Goal: Check status: Check status

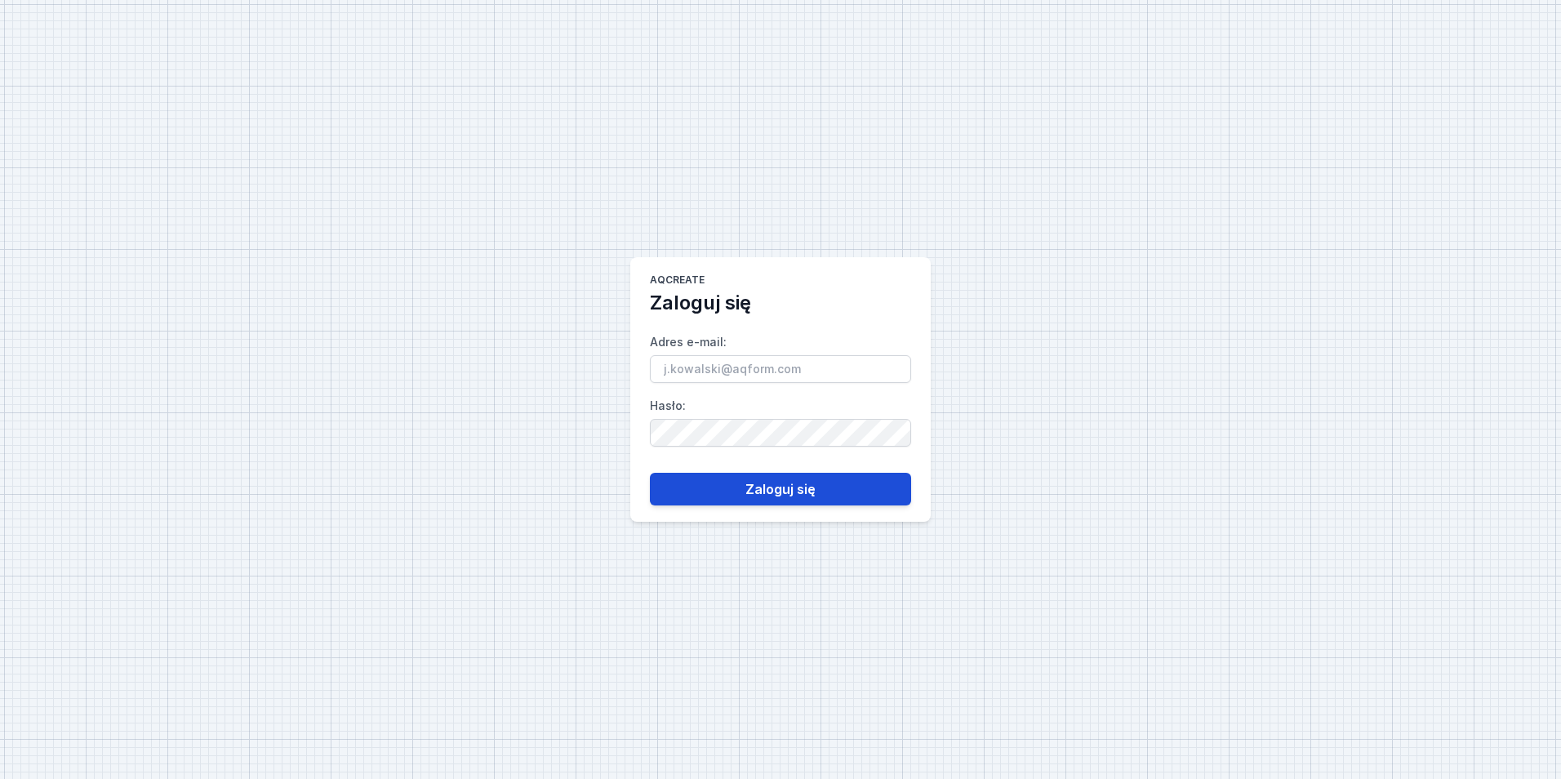
type input "[PERSON_NAME][EMAIL_ADDRESS][DOMAIN_NAME]"
click at [790, 488] on button "Zaloguj się" at bounding box center [780, 489] width 261 height 33
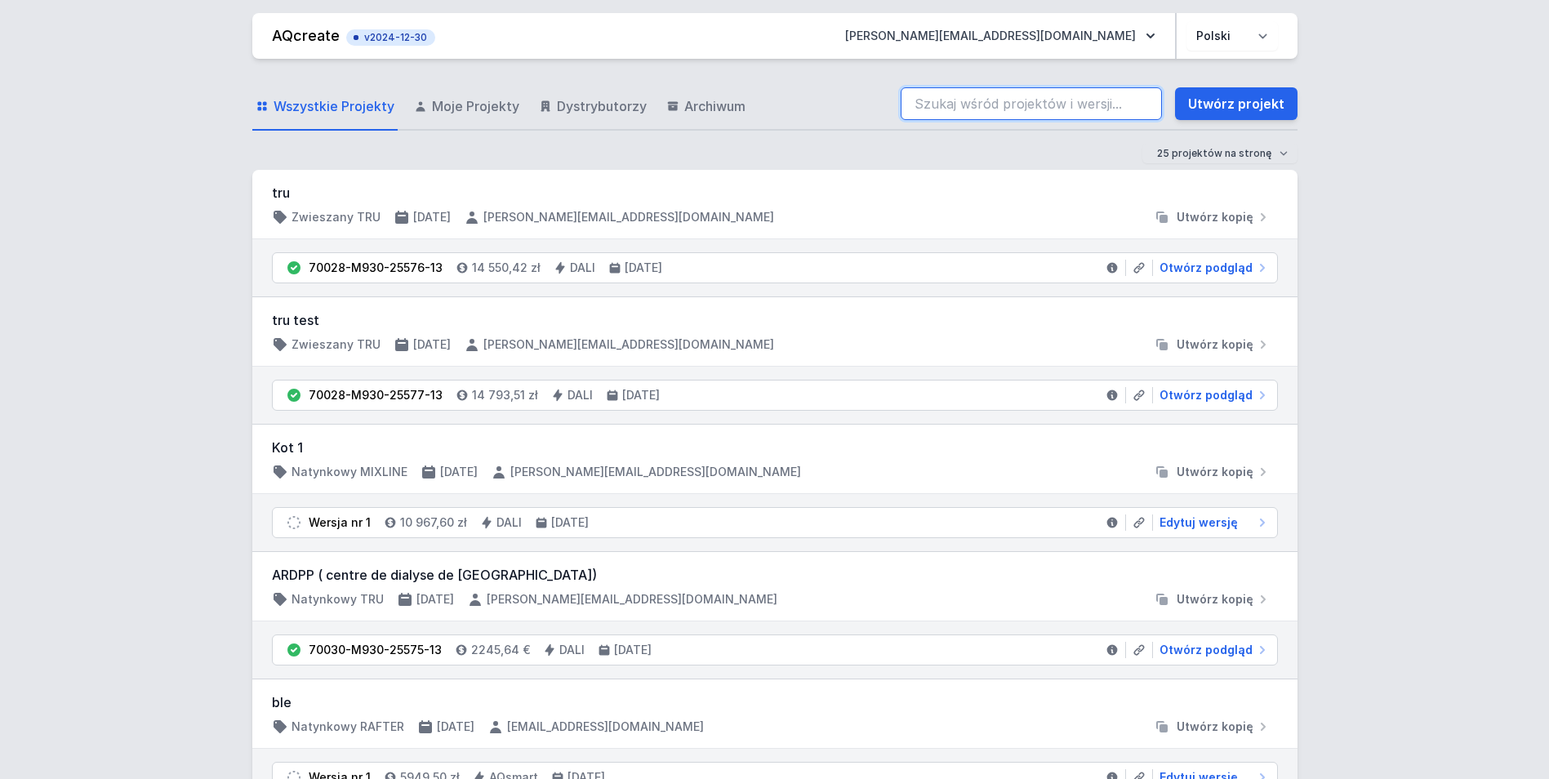
click at [1072, 106] on input "search" at bounding box center [1030, 103] width 261 height 33
paste input "70201-M940-25564-12"
type input "70201-M940-25564-12"
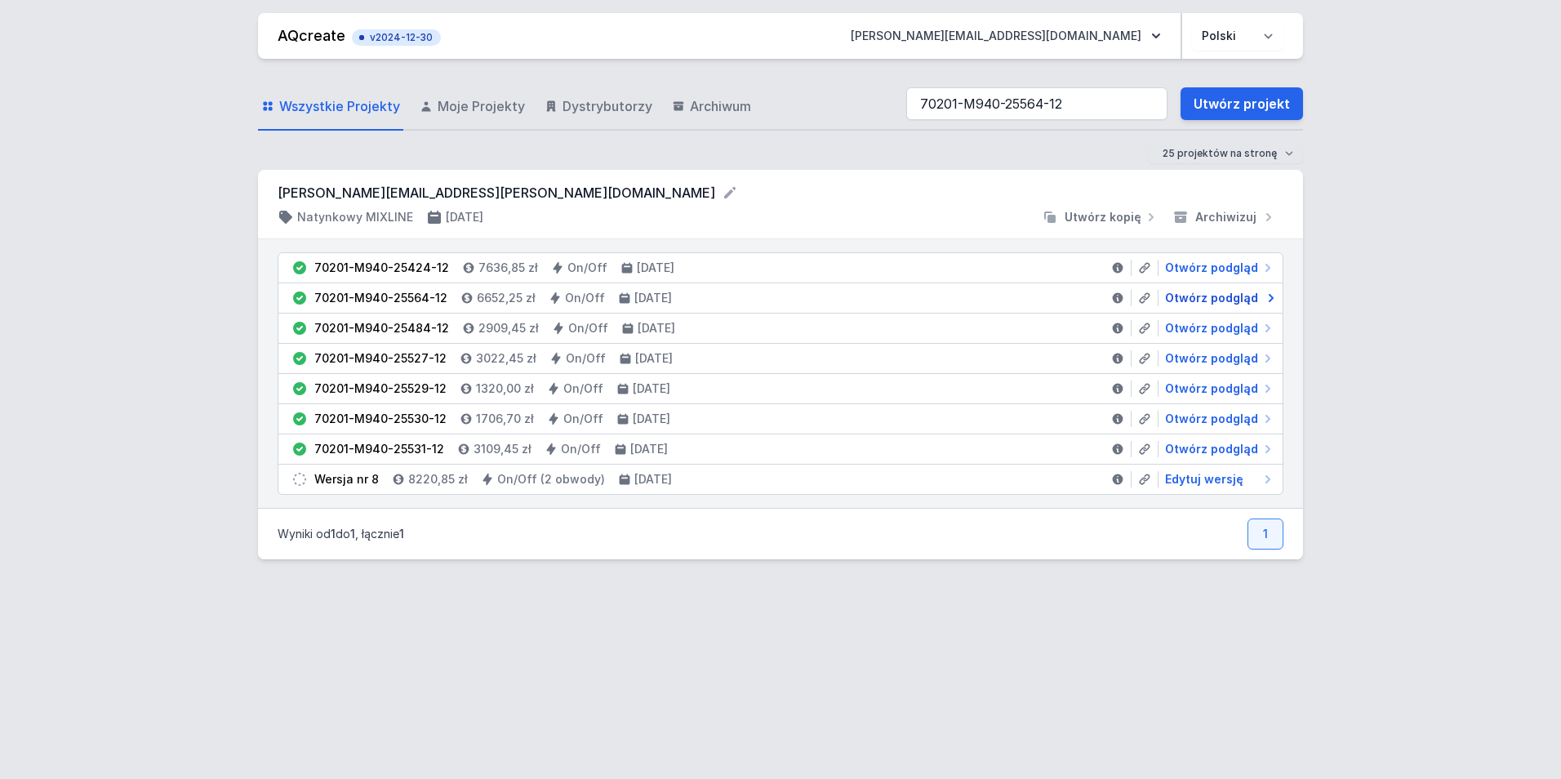
drag, startPoint x: 1195, startPoint y: 294, endPoint x: 1178, endPoint y: 296, distance: 17.3
click at [1195, 294] on span "Otwórz podgląd" at bounding box center [1211, 298] width 93 height 16
select select "4000"
select select "2"
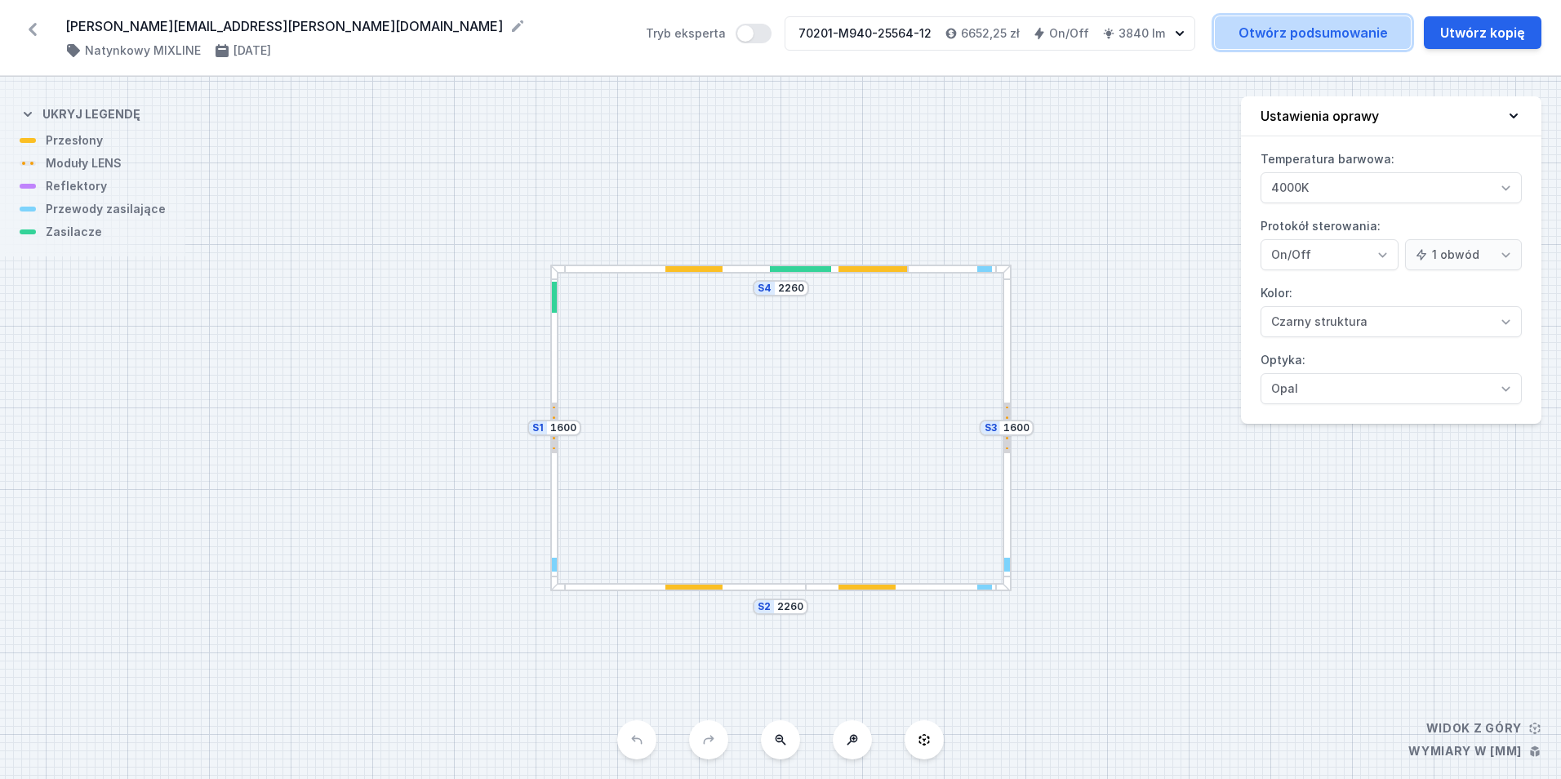
click at [1278, 45] on link "Otwórz podsumowanie" at bounding box center [1313, 32] width 196 height 33
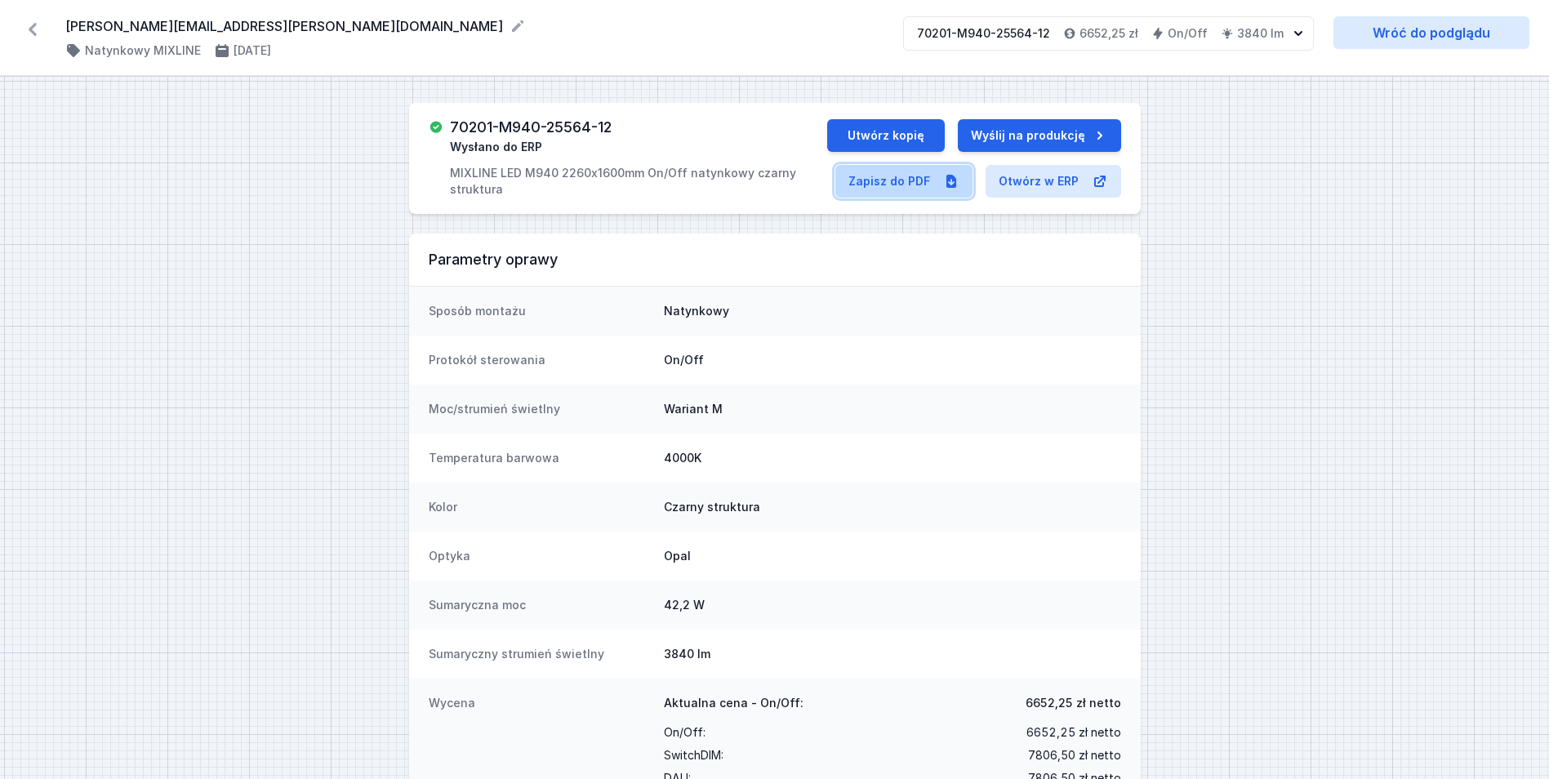
click at [886, 187] on link "Zapisz do PDF" at bounding box center [903, 181] width 137 height 33
click at [24, 27] on icon at bounding box center [33, 29] width 26 height 26
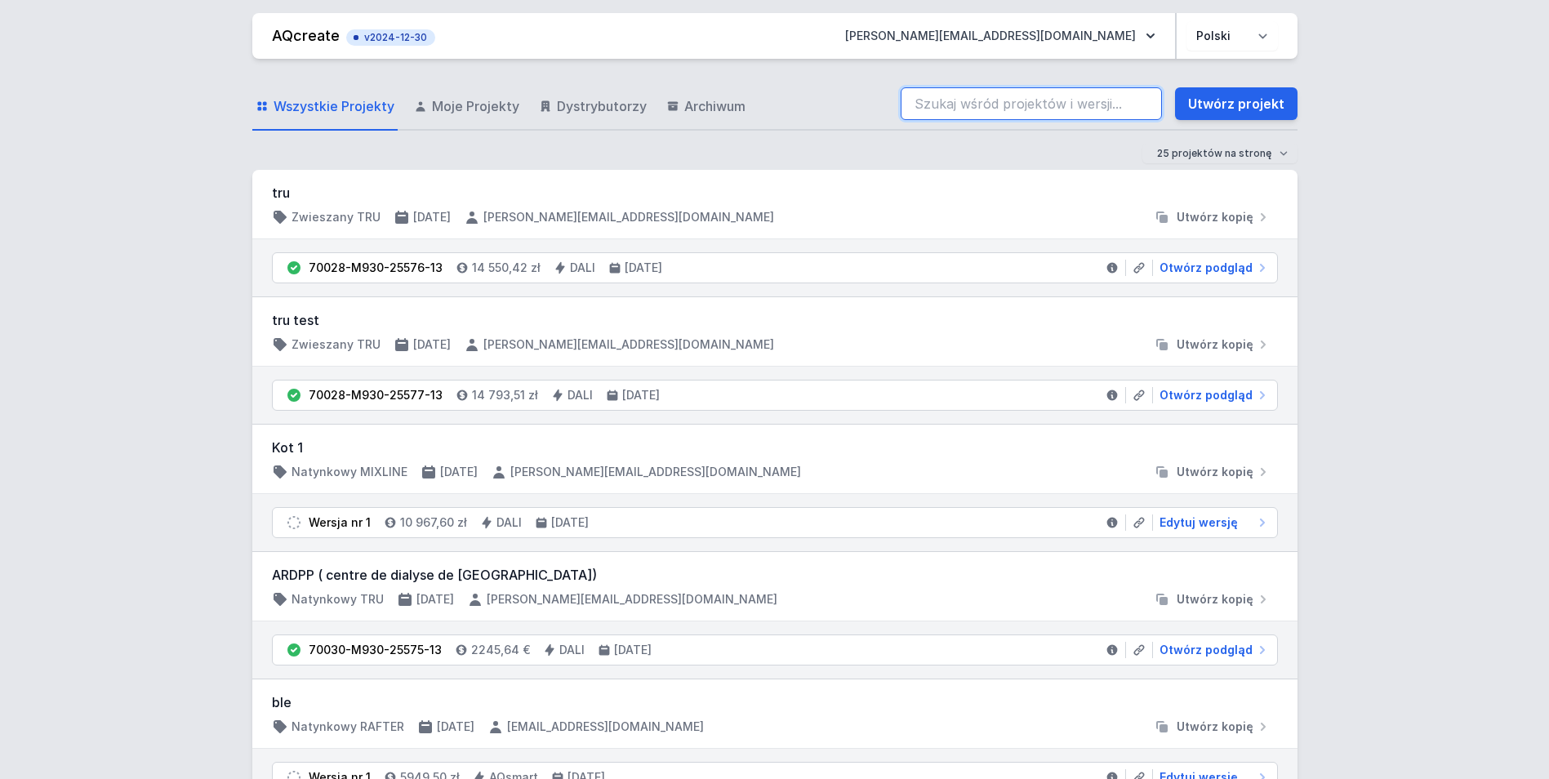
click at [1051, 113] on input "search" at bounding box center [1030, 103] width 261 height 33
paste input "70201-M940-25529-12"
type input "70201-M940-25529-12"
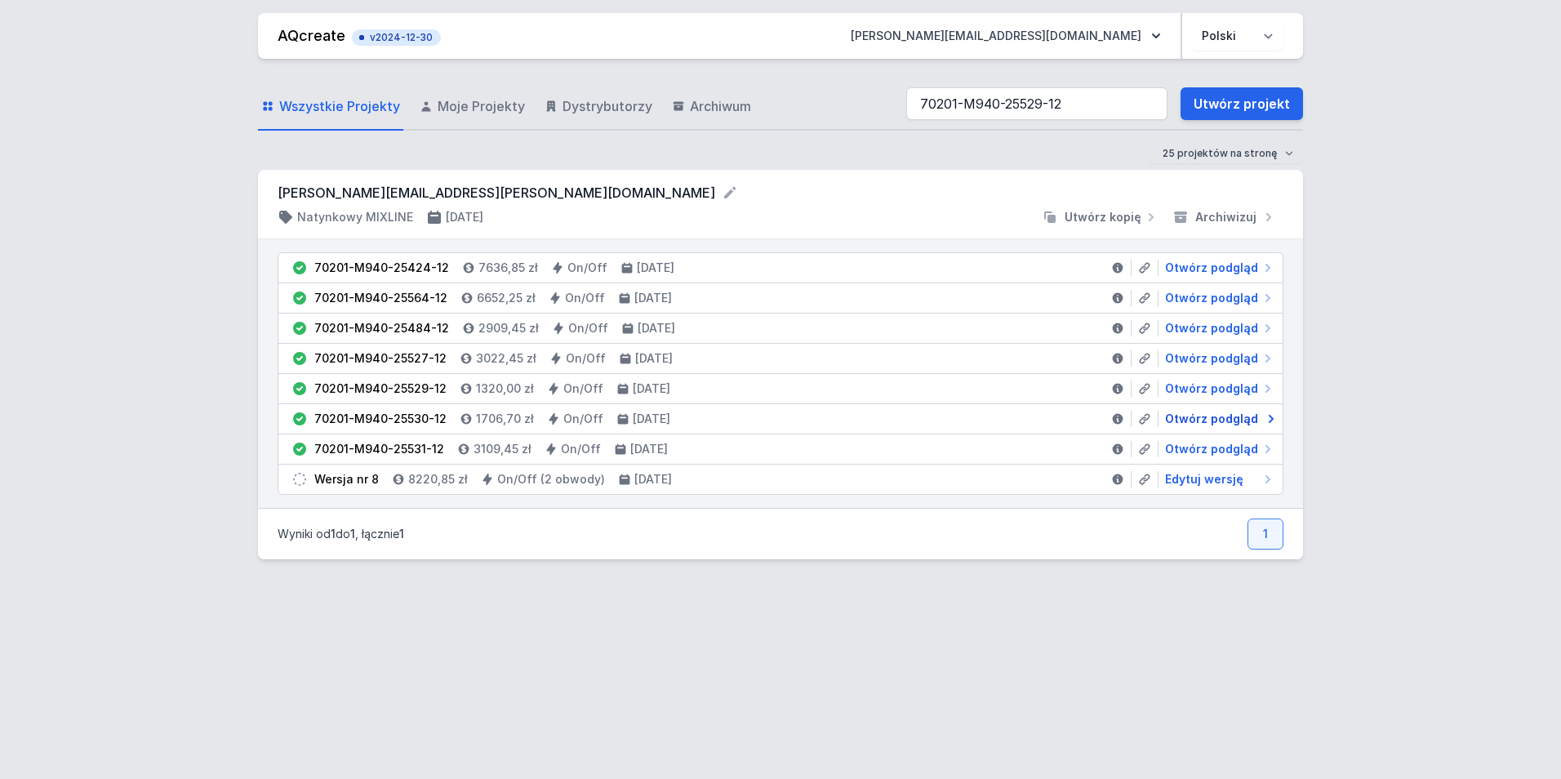
drag, startPoint x: 1187, startPoint y: 420, endPoint x: 1178, endPoint y: 420, distance: 9.0
click at [1174, 416] on span "Otwórz podgląd" at bounding box center [1211, 419] width 93 height 16
select select "4000"
select select "2"
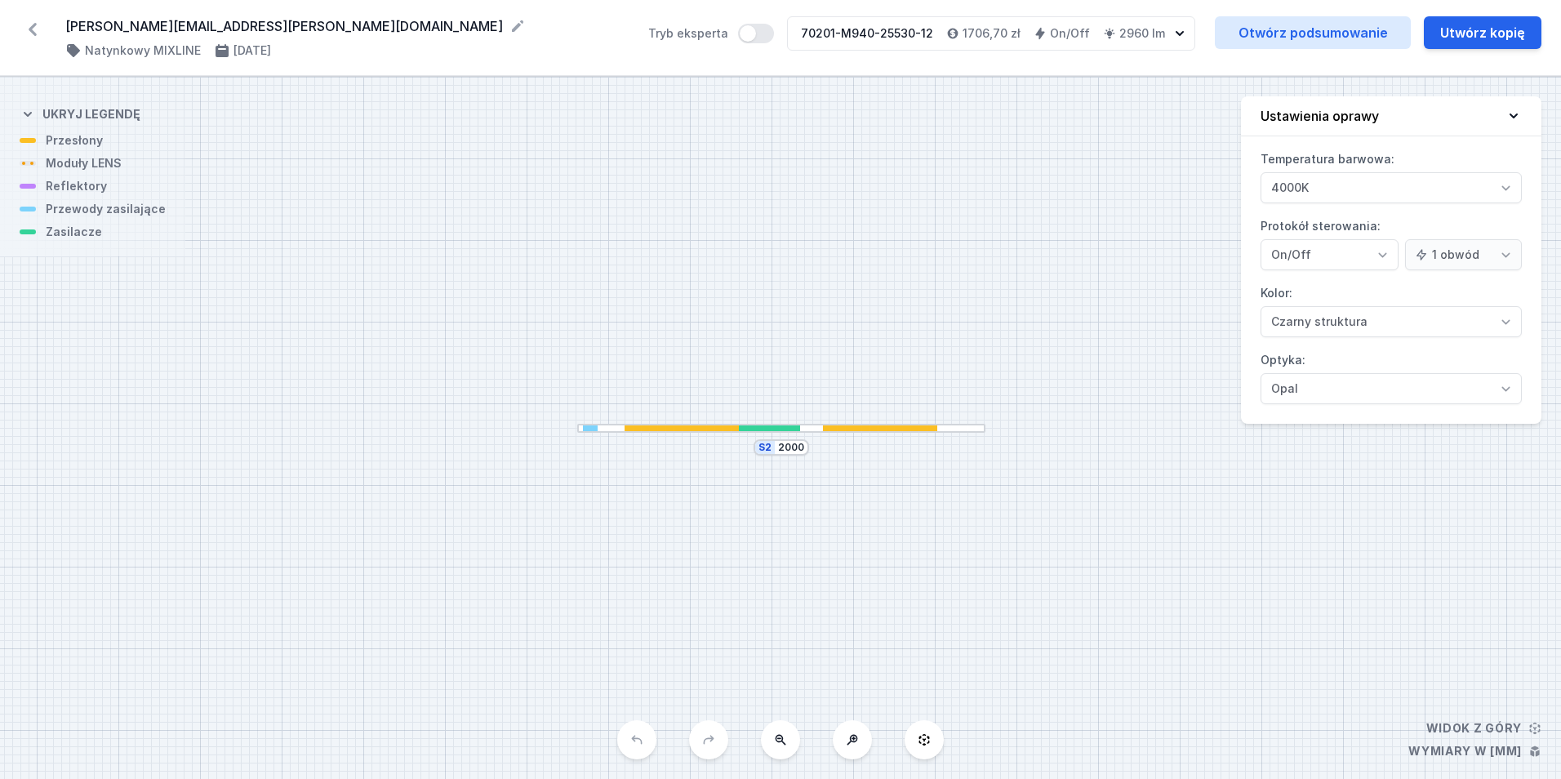
click at [31, 34] on icon at bounding box center [33, 29] width 26 height 26
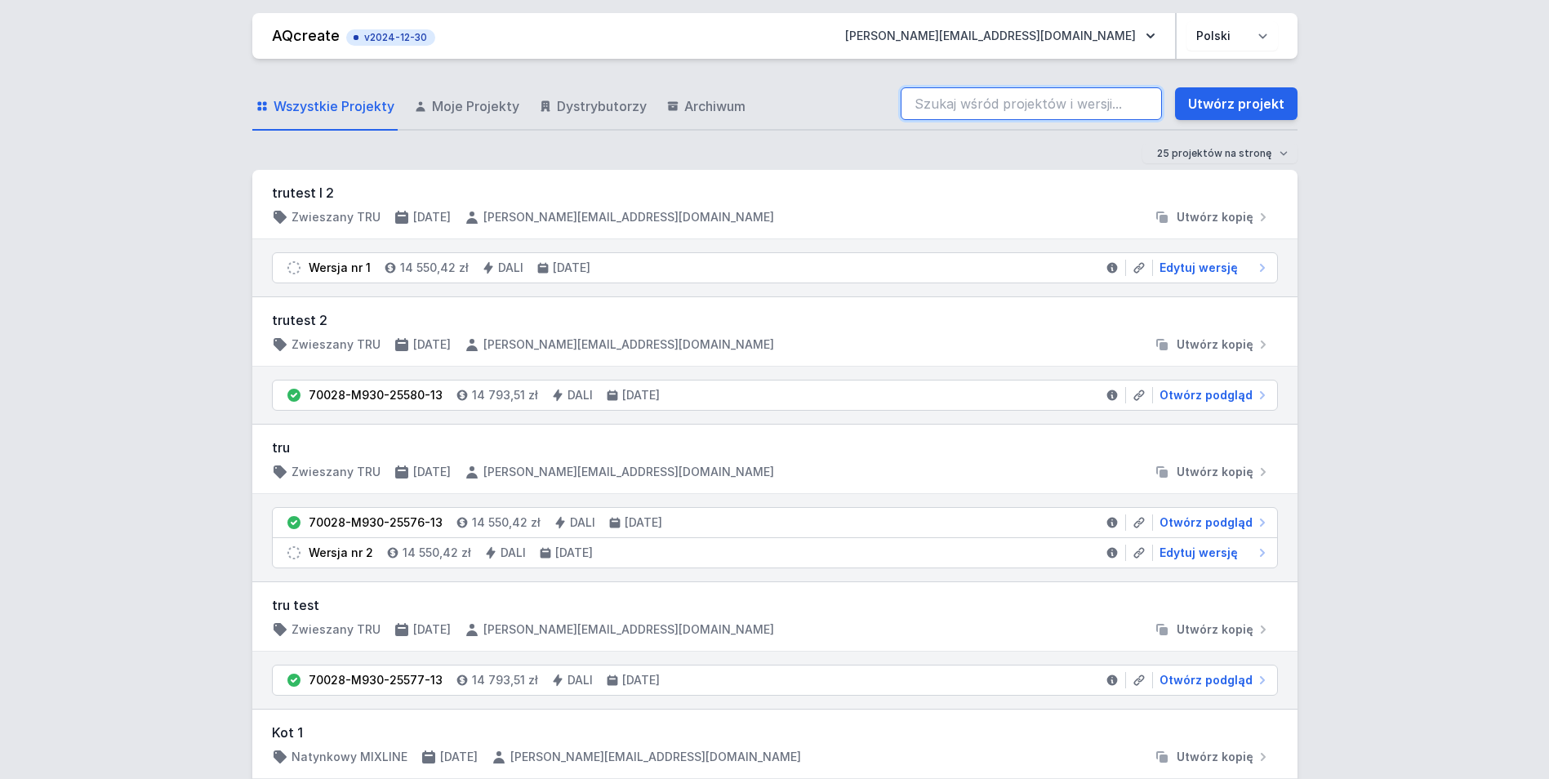
click at [962, 104] on input "search" at bounding box center [1030, 103] width 261 height 33
click at [953, 108] on input "search" at bounding box center [1030, 103] width 261 height 33
paste input "70201-M940-25531-12"
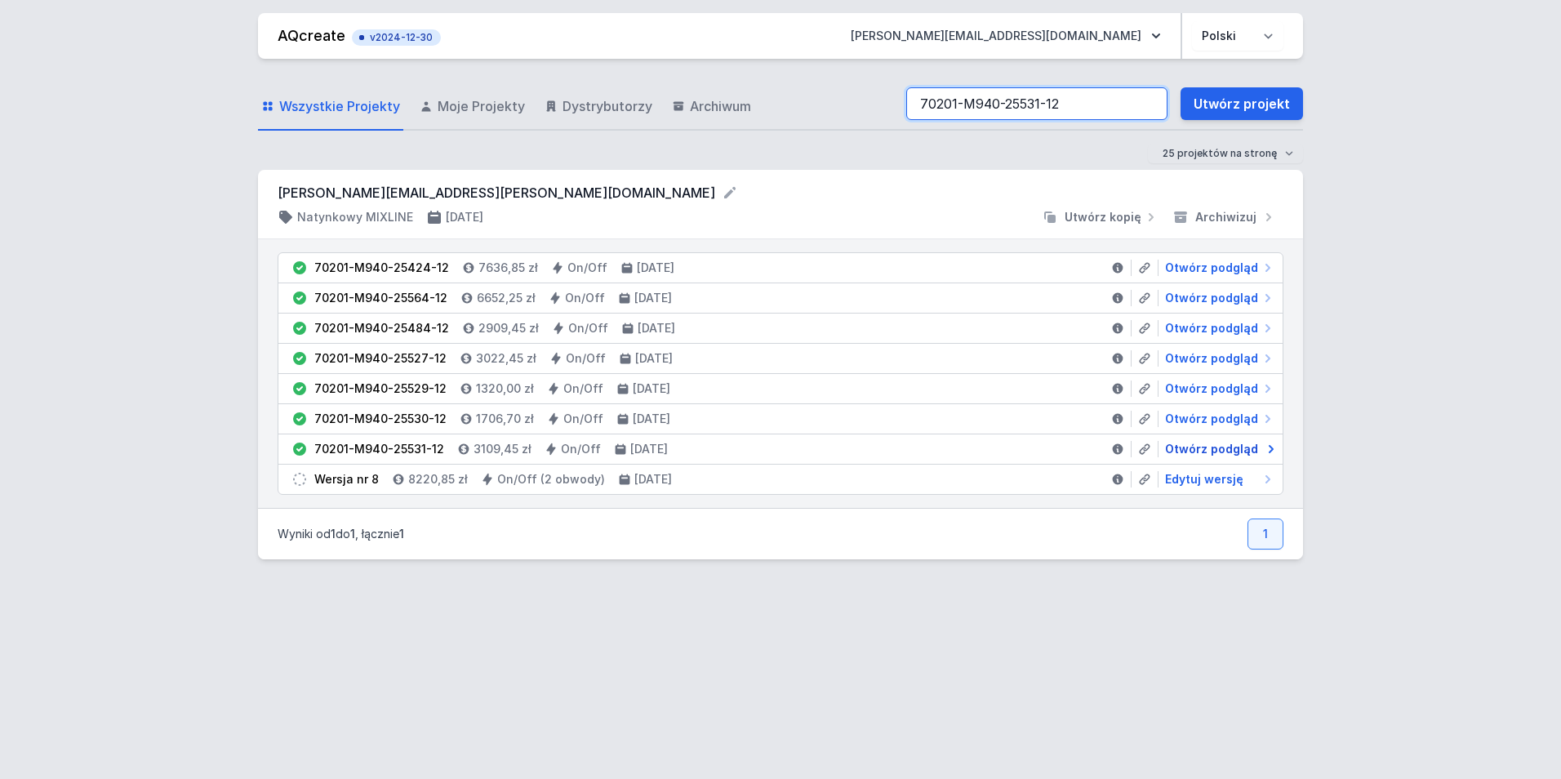
type input "70201-M940-25531-12"
click at [1201, 448] on span "Otwórz podgląd" at bounding box center [1211, 449] width 93 height 16
select select "4000"
select select "2"
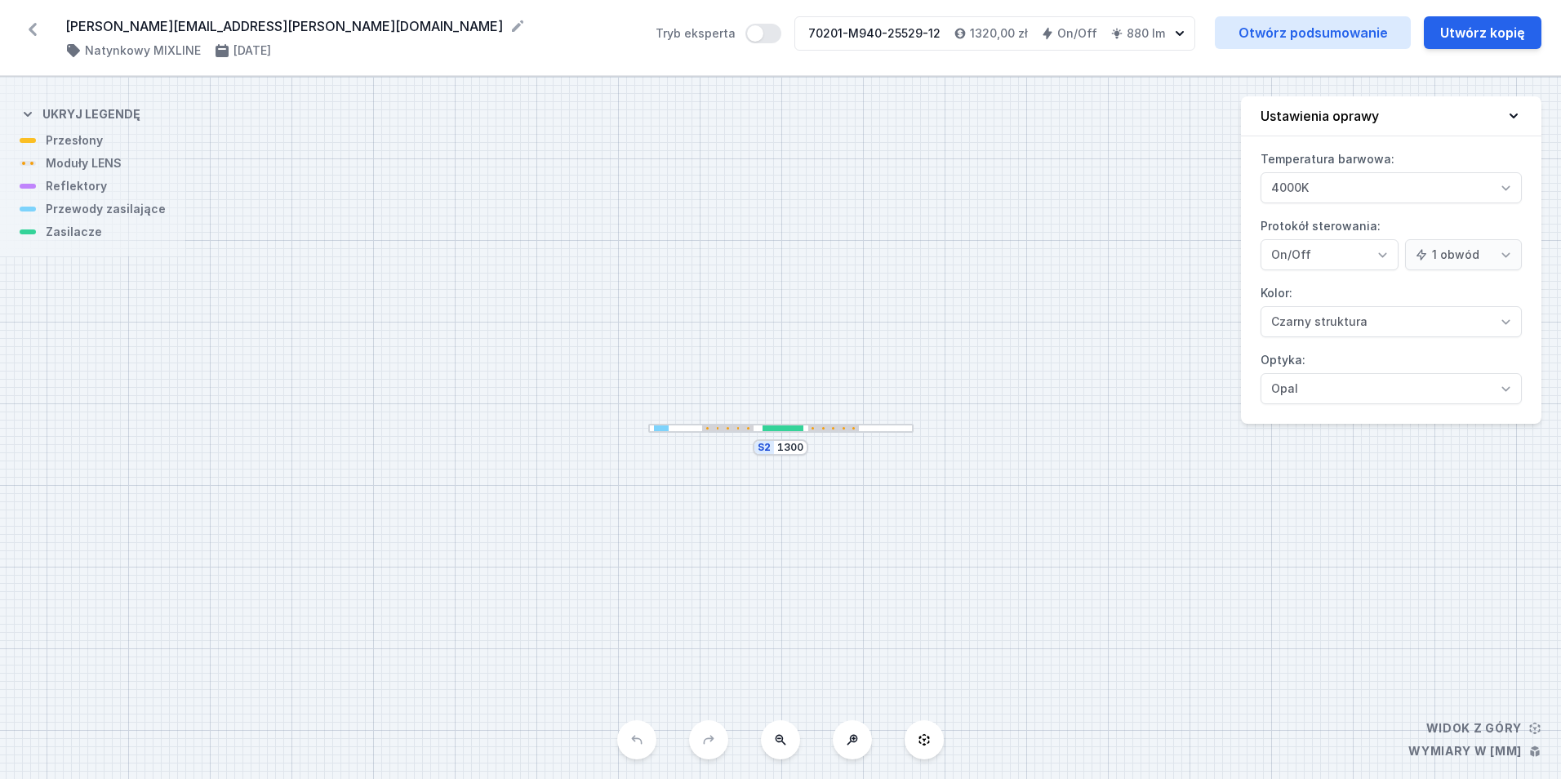
select select "4000"
select select "2"
